Goal: Obtain resource: Download file/media

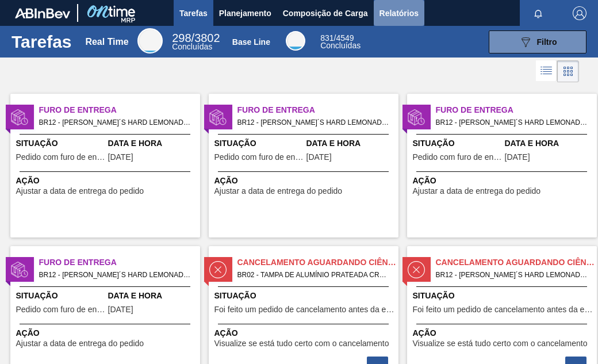
click at [401, 11] on span "Relatórios" at bounding box center [398, 13] width 39 height 14
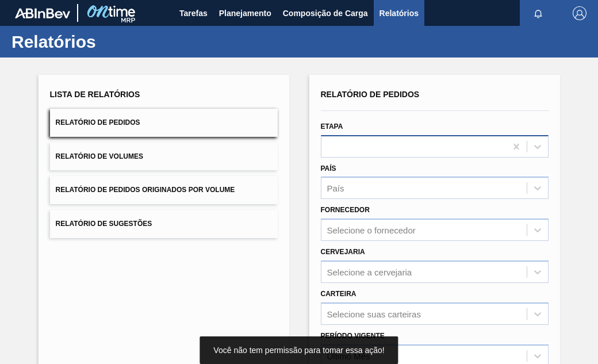
click at [427, 144] on div at bounding box center [413, 146] width 185 height 17
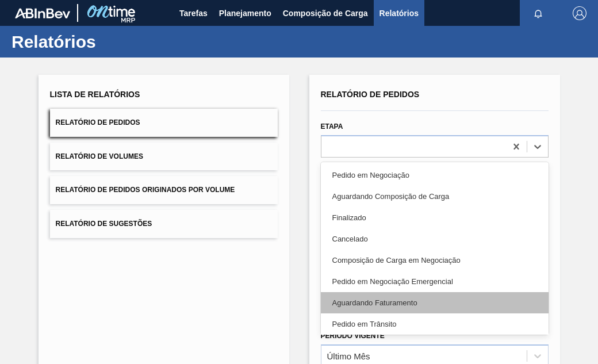
click at [390, 302] on div "Aguardando Faturamento" at bounding box center [435, 302] width 228 height 21
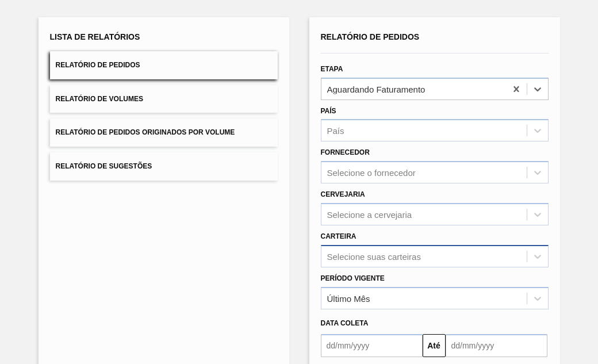
click at [440, 260] on div "Selecione suas carteiras" at bounding box center [435, 256] width 228 height 22
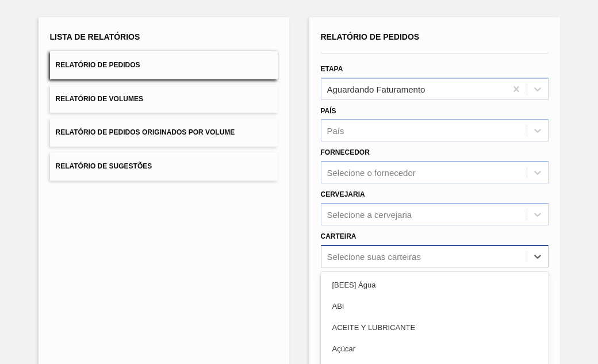
scroll to position [143, 0]
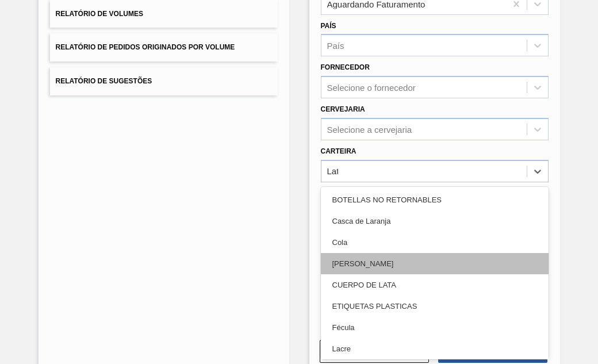
type input "Lata"
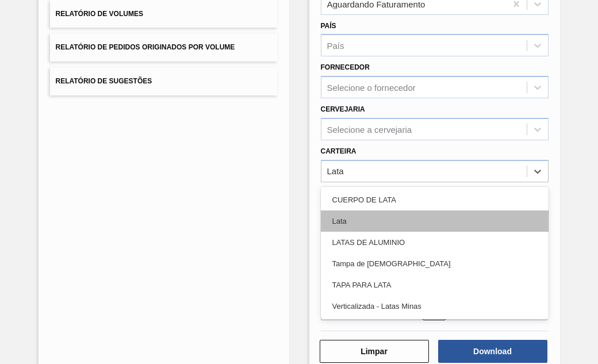
click at [368, 216] on div "Lata" at bounding box center [435, 220] width 228 height 21
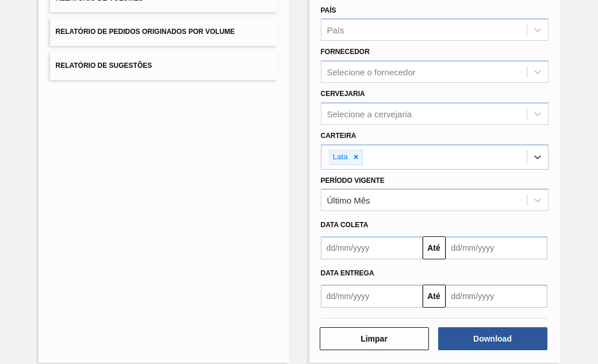
scroll to position [171, 0]
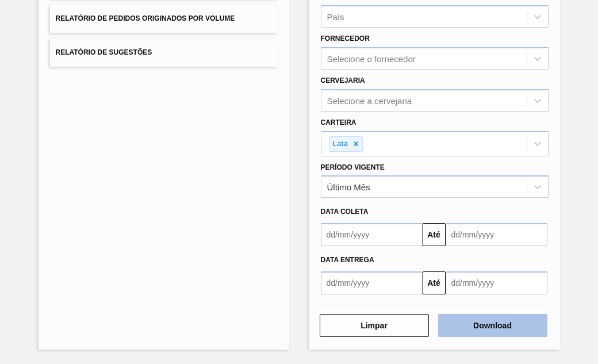
click at [510, 316] on button "Download" at bounding box center [492, 325] width 109 height 23
